Goal: Information Seeking & Learning: Learn about a topic

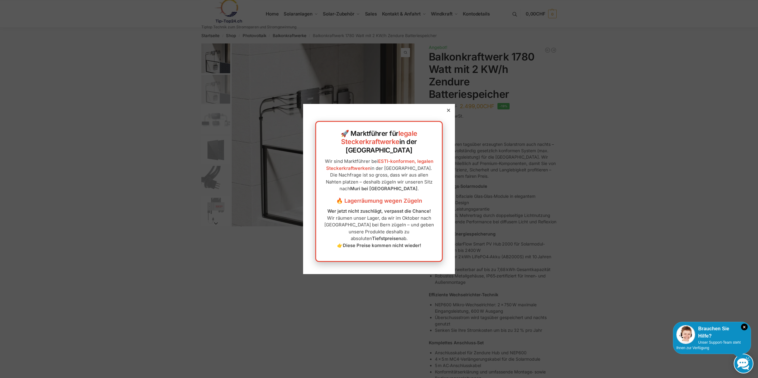
click at [453, 123] on div "🚀 Marktführer für legale Steckerkraftwerke in der Schweiz Wir sind Marktführer …" at bounding box center [379, 189] width 152 height 170
click at [445, 125] on div "🚀 Marktführer für legale Steckerkraftwerke in der Schweiz Wir sind Marktführer …" at bounding box center [379, 189] width 152 height 170
click at [450, 112] on icon at bounding box center [448, 110] width 3 height 3
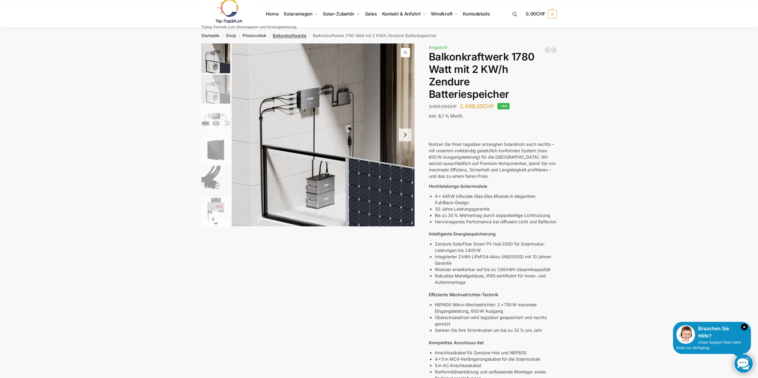
click at [302, 37] on link "Balkonkraftwerke" at bounding box center [290, 35] width 34 height 5
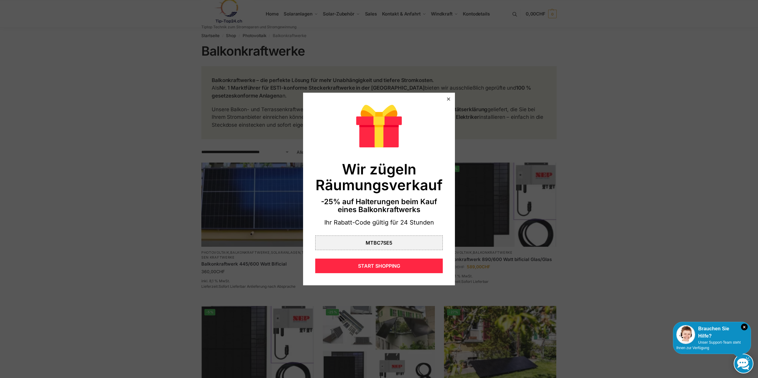
click at [449, 101] on icon at bounding box center [448, 99] width 3 height 3
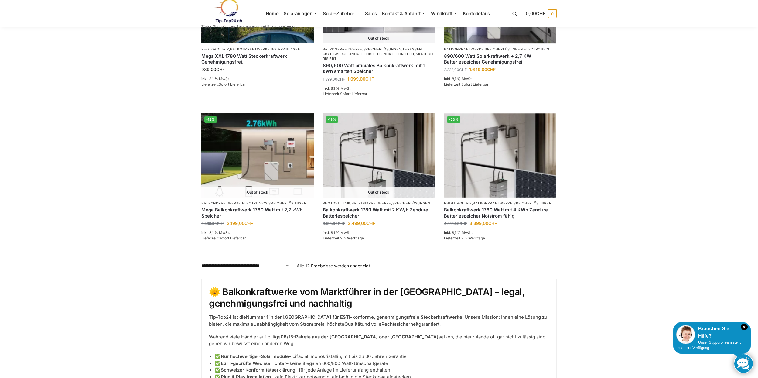
scroll to position [520, 0]
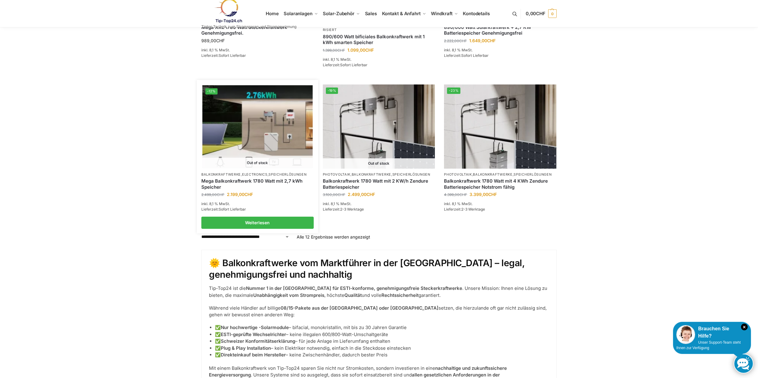
click at [261, 178] on link "Mega Balkonkraftwerk 1780 Watt mit 2,7 kWh Speicher" at bounding box center [257, 184] width 112 height 12
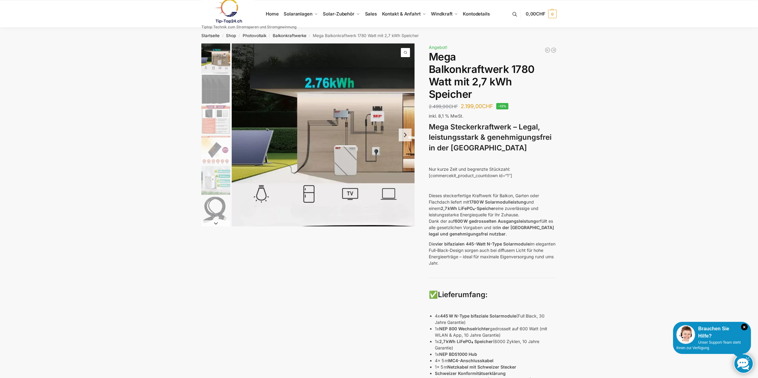
click at [224, 66] on img "1 / 9" at bounding box center [215, 58] width 29 height 30
click at [223, 85] on img "2 / 9" at bounding box center [215, 89] width 29 height 29
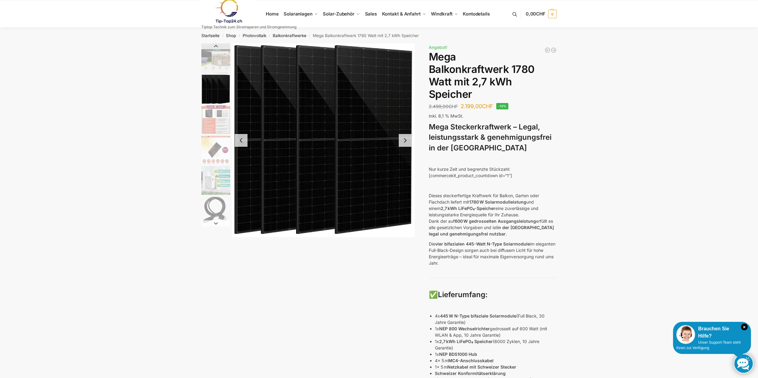
click at [221, 120] on img "3 / 9" at bounding box center [215, 119] width 29 height 29
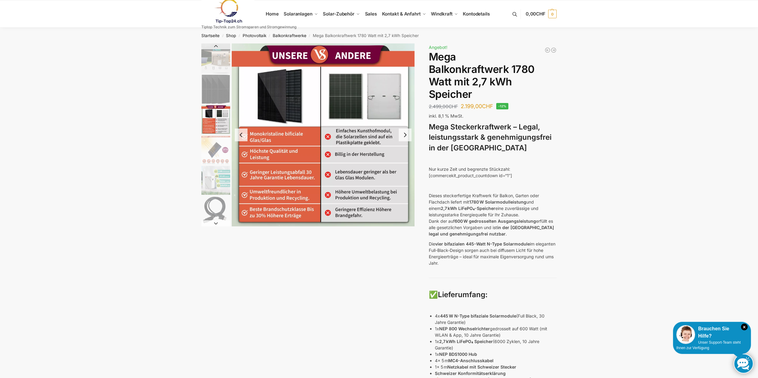
click at [221, 152] on img "4 / 9" at bounding box center [215, 149] width 29 height 29
click at [217, 152] on img "4 / 9" at bounding box center [215, 149] width 29 height 29
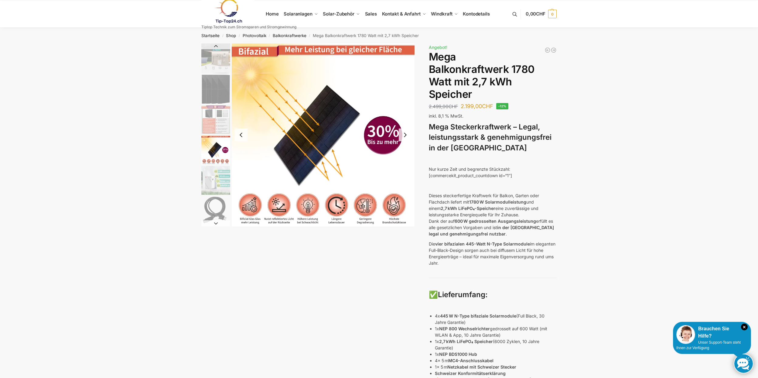
click at [217, 184] on img "5 / 9" at bounding box center [215, 180] width 29 height 29
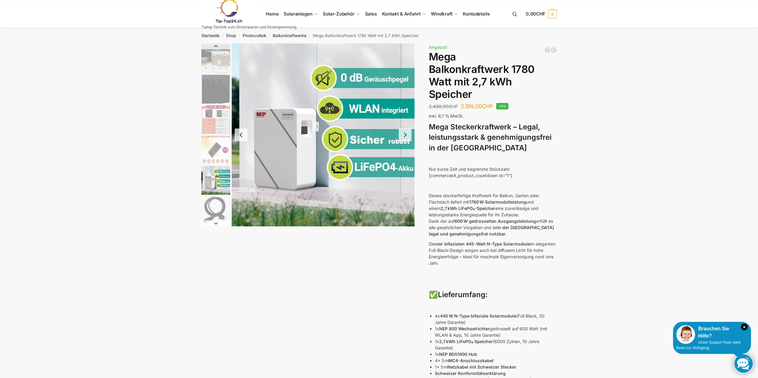
click at [216, 210] on img "6 / 9" at bounding box center [215, 210] width 29 height 29
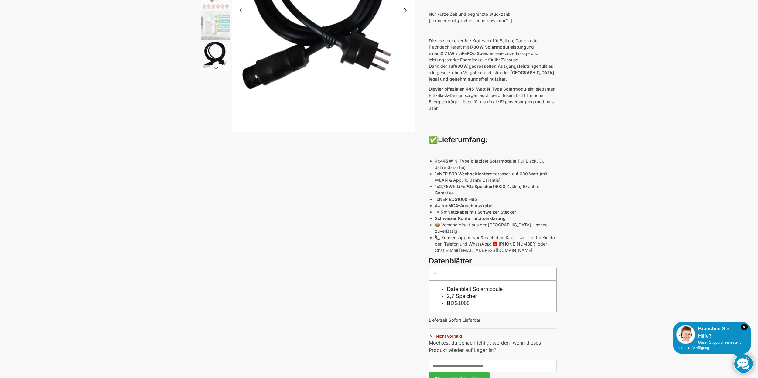
scroll to position [200, 0]
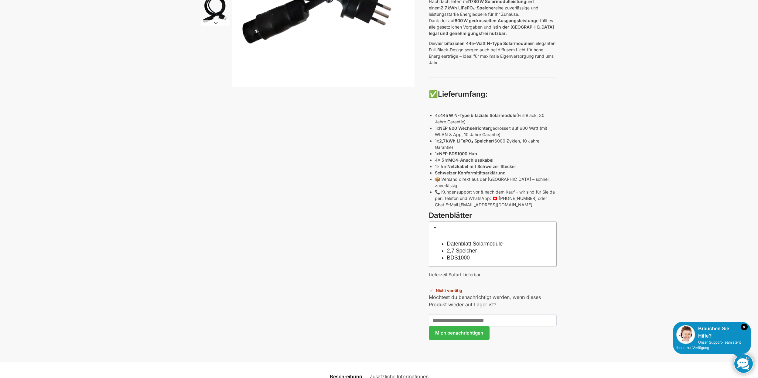
click at [484, 241] on link "Datenblatt Solarmodule" at bounding box center [475, 244] width 56 height 6
